Goal: Information Seeking & Learning: Learn about a topic

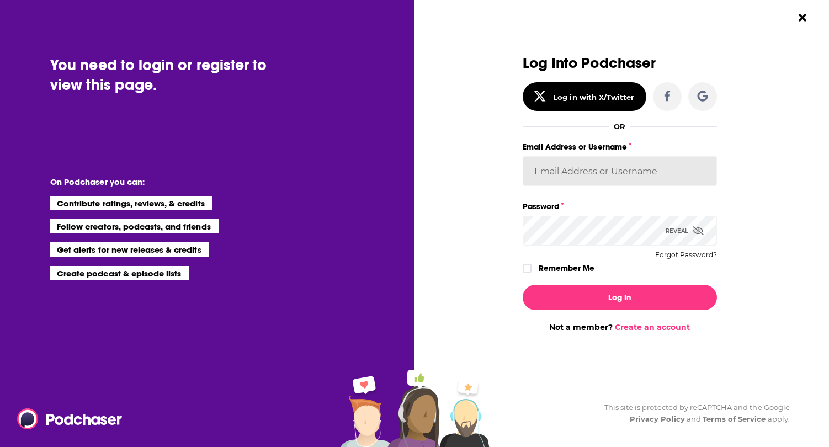
click at [555, 163] on input "Email Address or Username" at bounding box center [620, 171] width 194 height 30
click at [604, 171] on input "Email Address or Username" at bounding box center [620, 171] width 194 height 30
type input "[EMAIL_ADDRESS][DOMAIN_NAME]"
click at [527, 268] on icon "Dialog" at bounding box center [527, 268] width 7 height 5
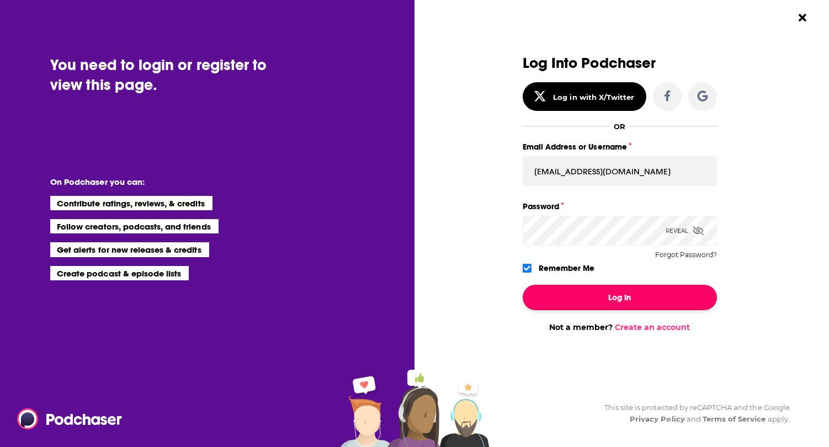
click at [627, 299] on button "Log In" at bounding box center [620, 297] width 194 height 25
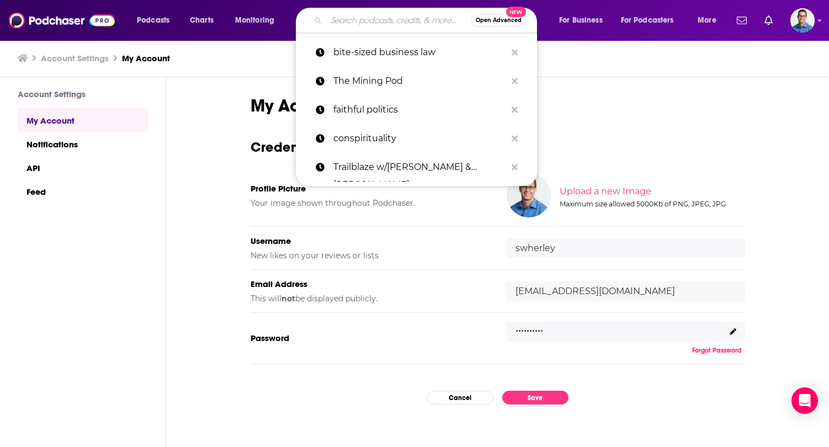
click at [358, 18] on input "Search podcasts, credits, & more..." at bounding box center [398, 21] width 145 height 18
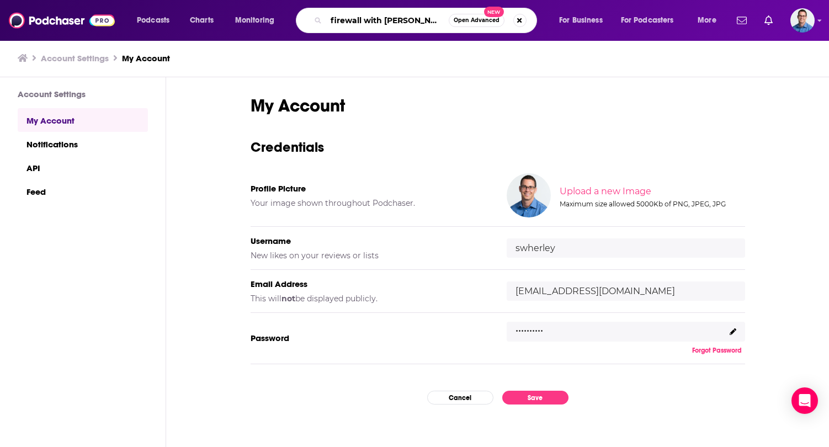
type input "firewall with [PERSON_NAME]"
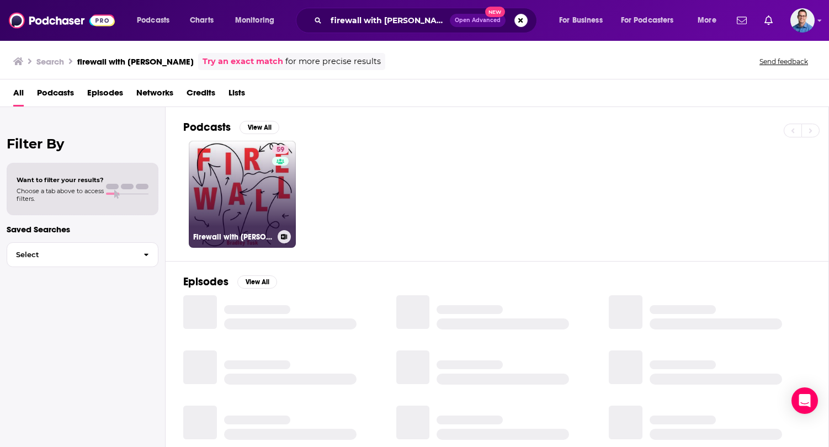
click at [246, 182] on link "59 Firewall with [PERSON_NAME]" at bounding box center [242, 194] width 107 height 107
